Goal: Transaction & Acquisition: Purchase product/service

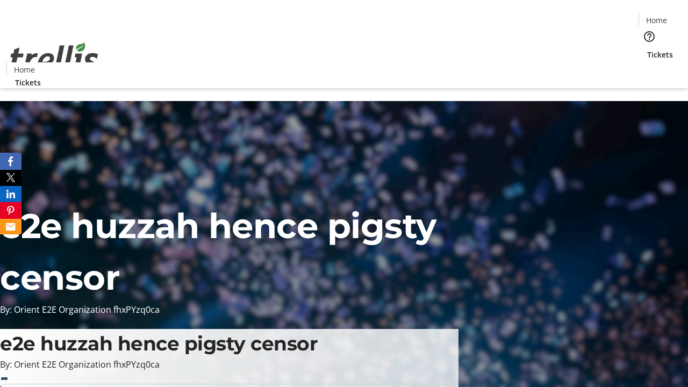
click at [647, 49] on span "Tickets" at bounding box center [660, 54] width 26 height 11
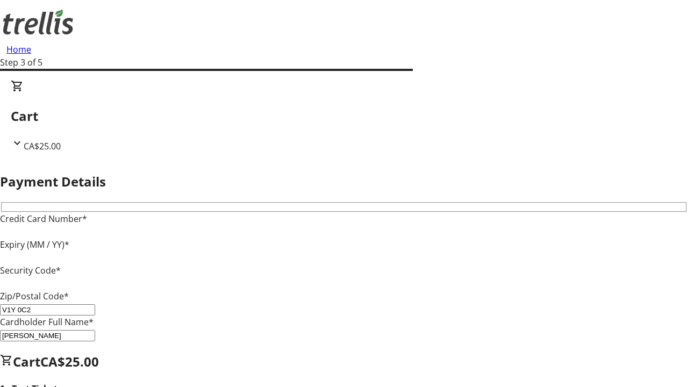
type input "V1Y 0C2"
